Goal: Entertainment & Leisure: Browse casually

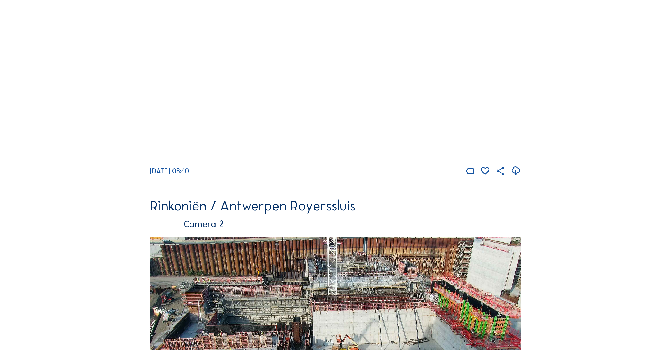
scroll to position [318, 0]
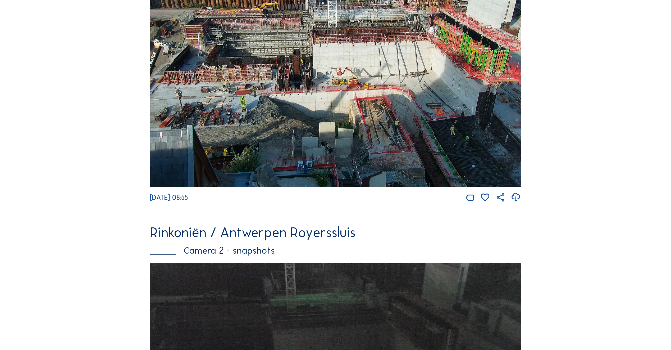
scroll to position [423, 0]
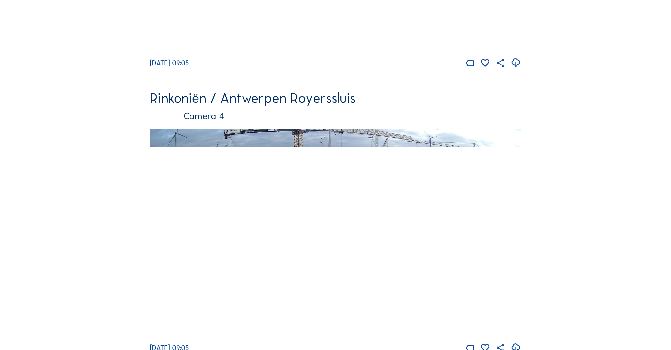
scroll to position [1085, 0]
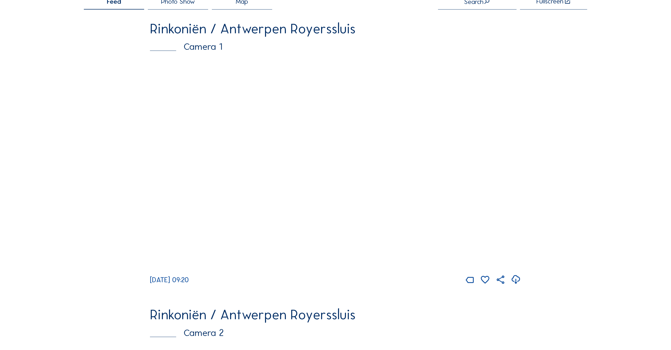
scroll to position [106, 0]
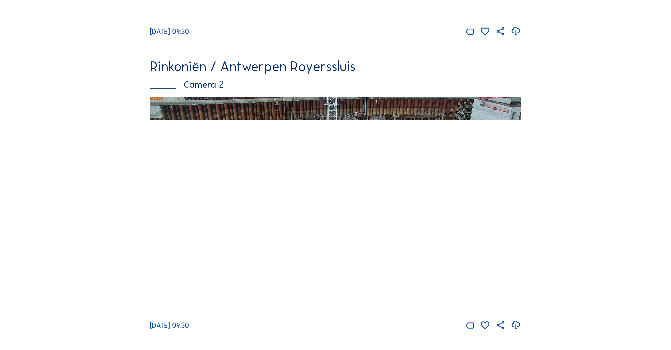
scroll to position [370, 0]
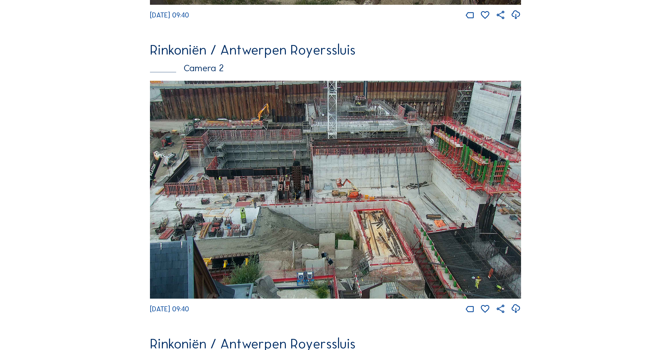
scroll to position [288, 0]
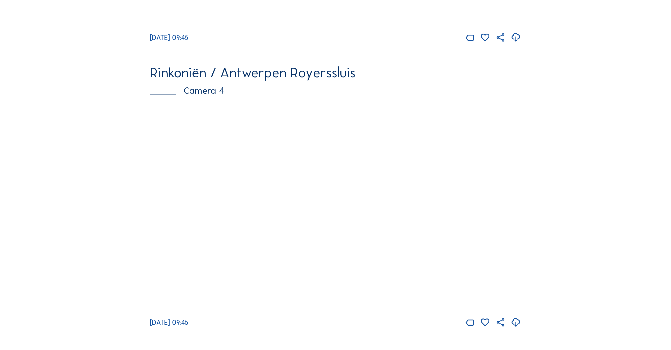
scroll to position [1191, 0]
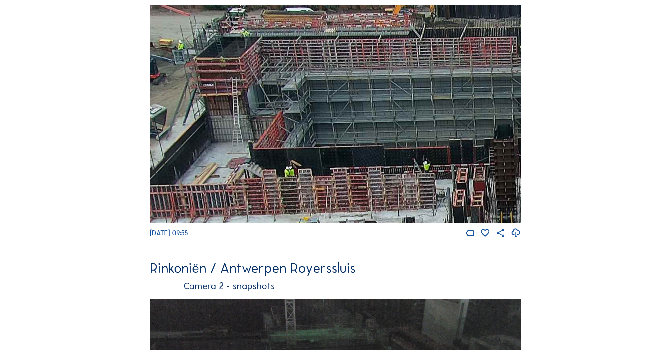
scroll to position [106, 0]
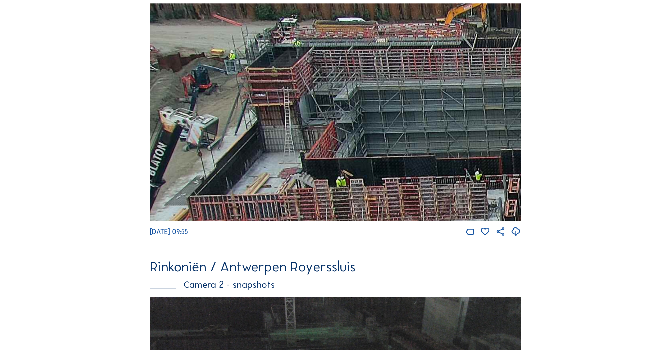
drag, startPoint x: 184, startPoint y: 70, endPoint x: 302, endPoint y: 80, distance: 118.4
click at [302, 80] on img at bounding box center [335, 112] width 371 height 218
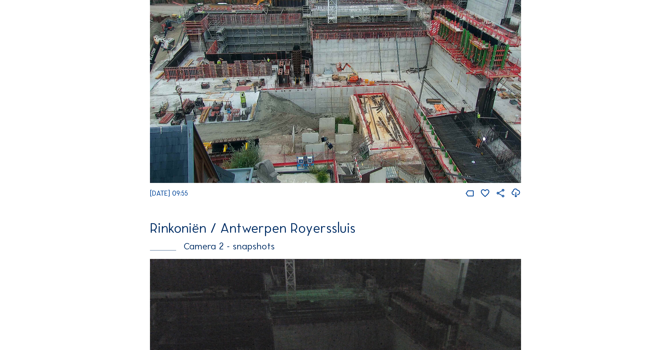
scroll to position [397, 0]
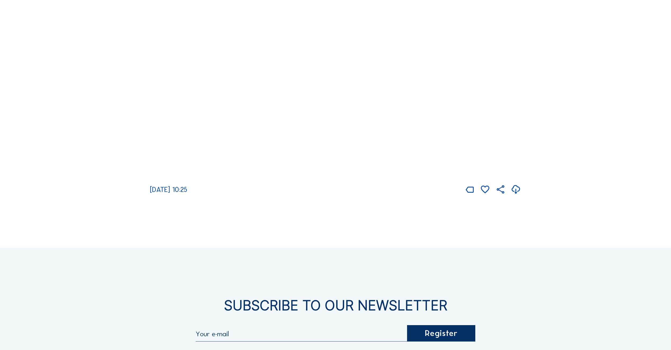
scroll to position [1297, 0]
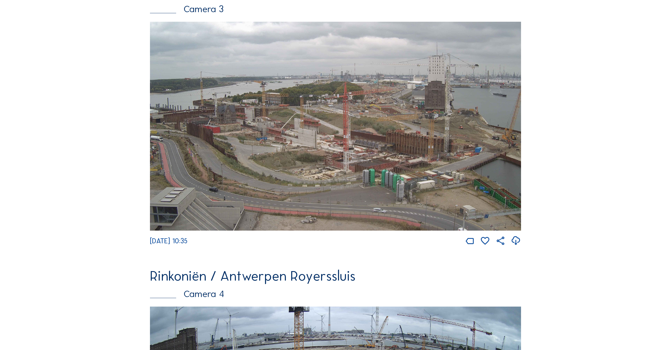
scroll to position [926, 0]
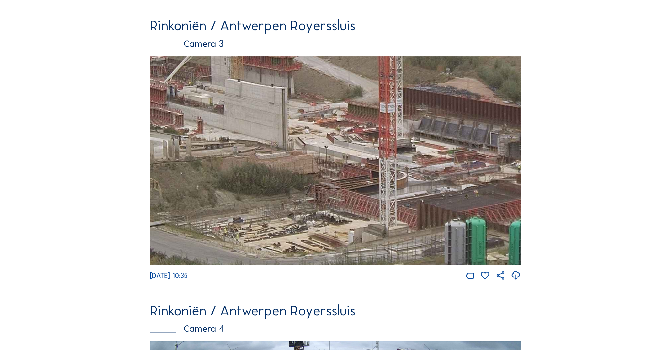
drag, startPoint x: 252, startPoint y: 197, endPoint x: 378, endPoint y: 173, distance: 127.9
click at [378, 173] on img at bounding box center [335, 160] width 371 height 209
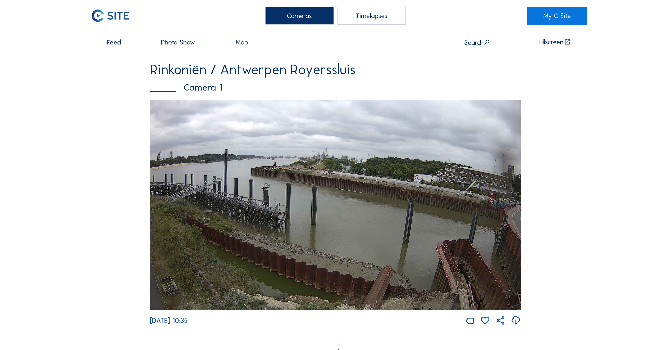
scroll to position [0, 0]
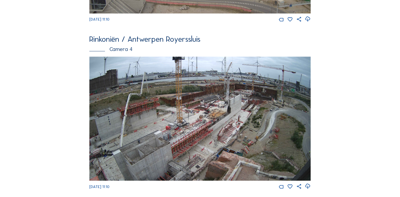
scroll to position [725, 0]
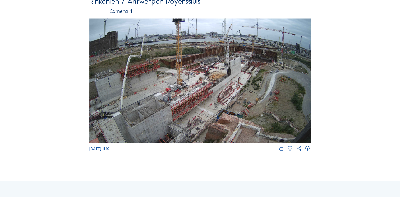
click at [214, 67] on img at bounding box center [199, 81] width 221 height 125
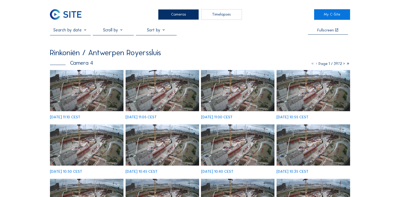
click at [90, 86] on img at bounding box center [87, 90] width 74 height 41
